Goal: Transaction & Acquisition: Purchase product/service

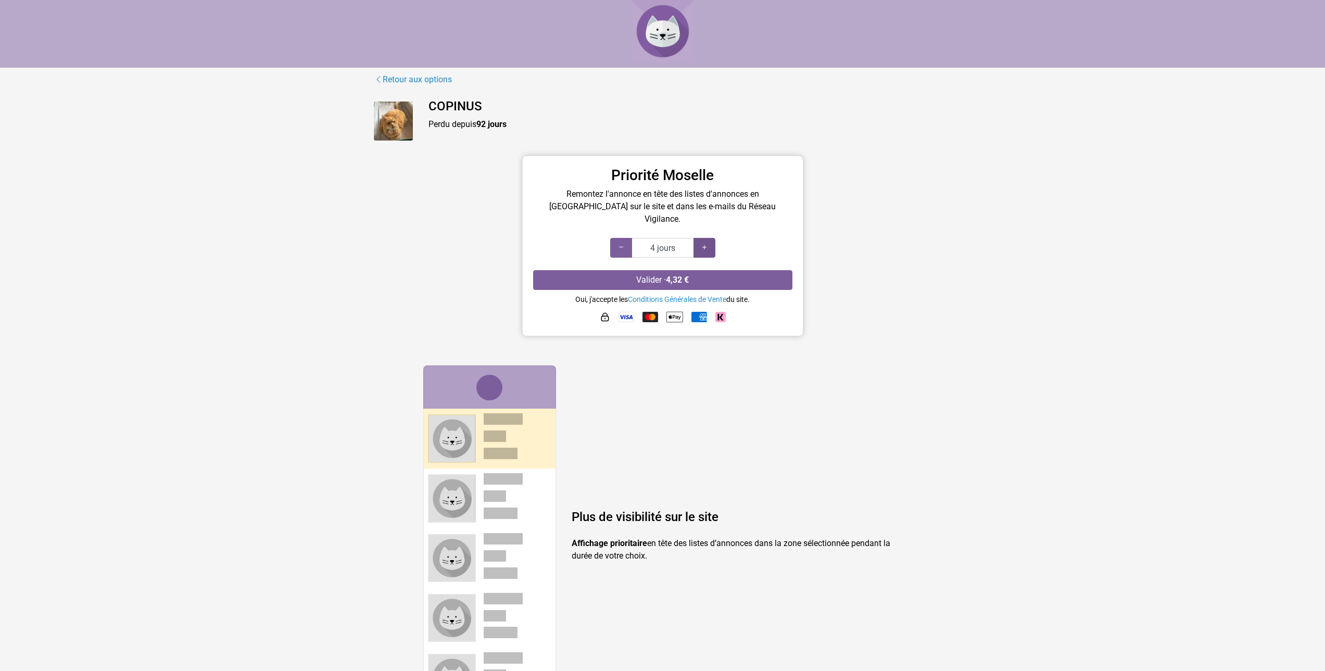
click at [707, 243] on icon at bounding box center [704, 248] width 8 height 10
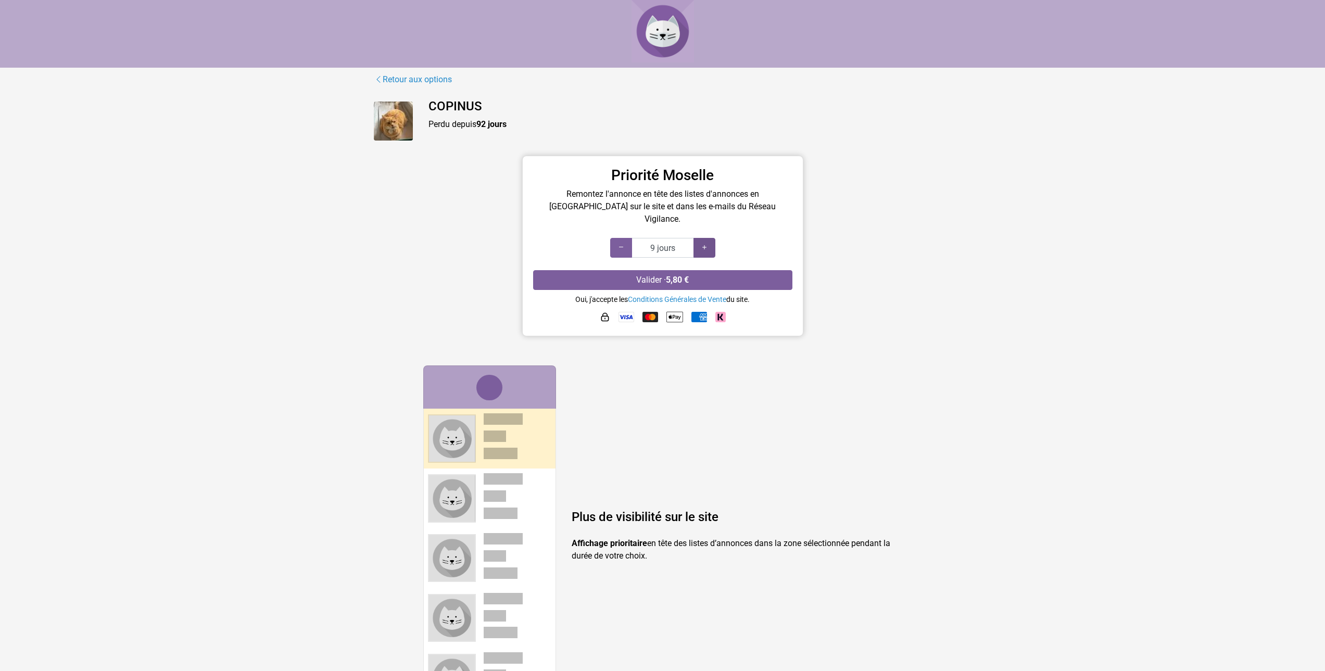
click at [707, 243] on icon at bounding box center [704, 248] width 8 height 10
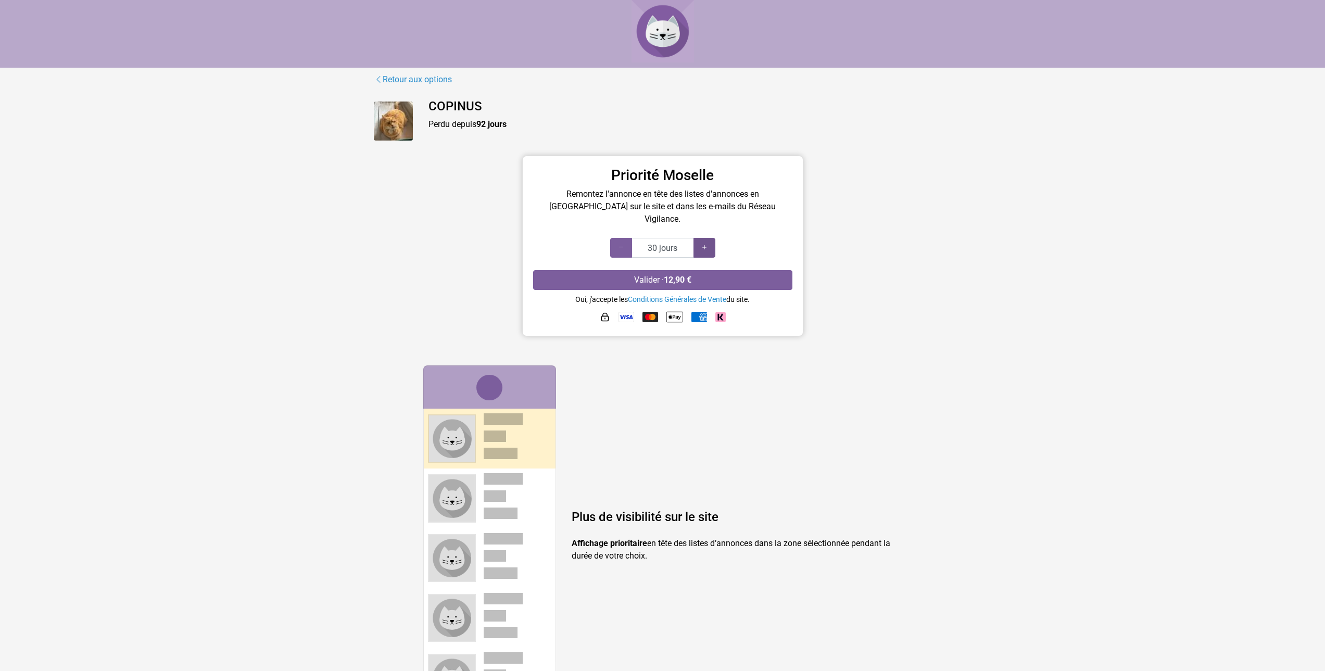
click at [707, 243] on icon at bounding box center [704, 248] width 8 height 10
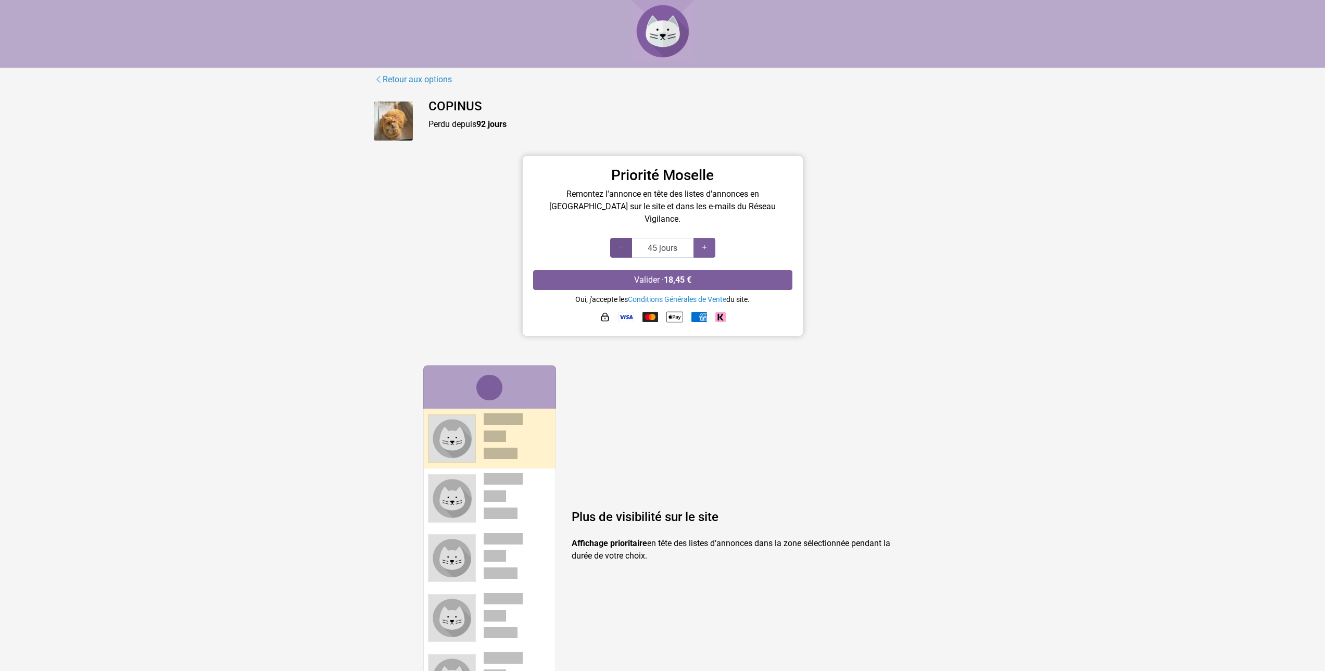
click at [618, 243] on icon at bounding box center [621, 248] width 8 height 10
click at [706, 243] on icon at bounding box center [704, 248] width 8 height 10
type input "60 jours"
click at [701, 243] on icon at bounding box center [704, 248] width 8 height 10
click at [652, 312] on img at bounding box center [650, 317] width 16 height 10
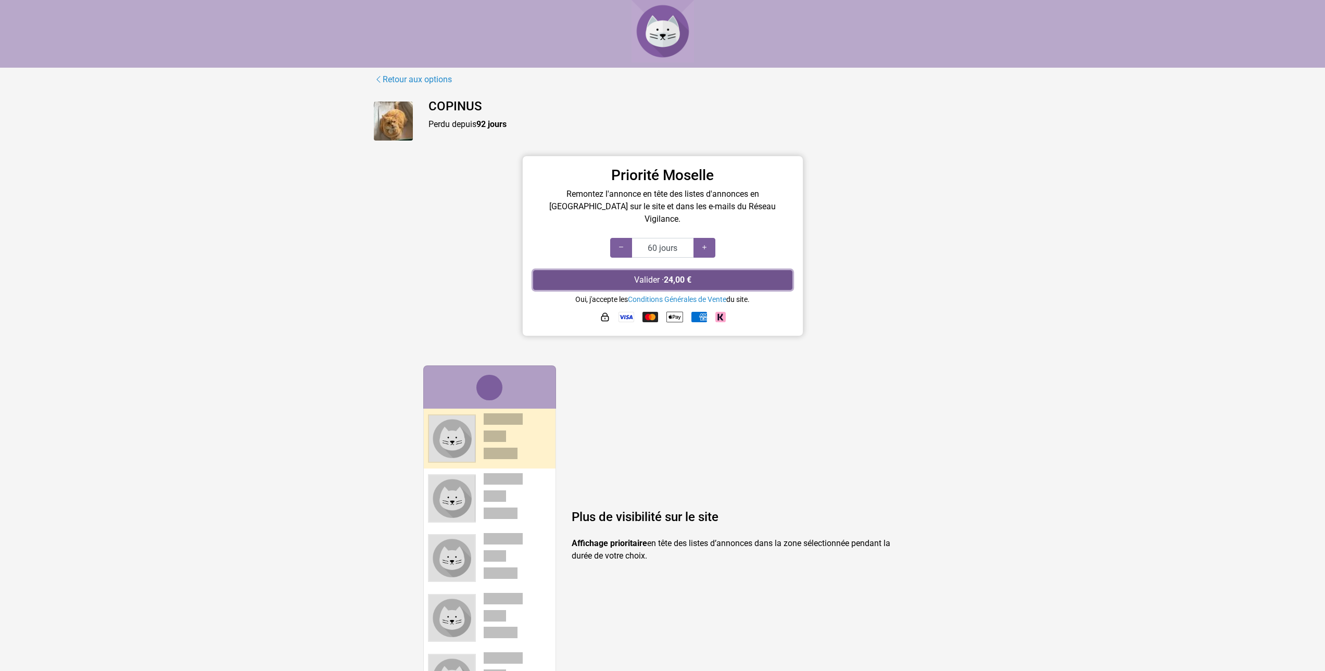
click at [678, 275] on strong "24,00 €" at bounding box center [678, 280] width 28 height 10
